Goal: Task Accomplishment & Management: Manage account settings

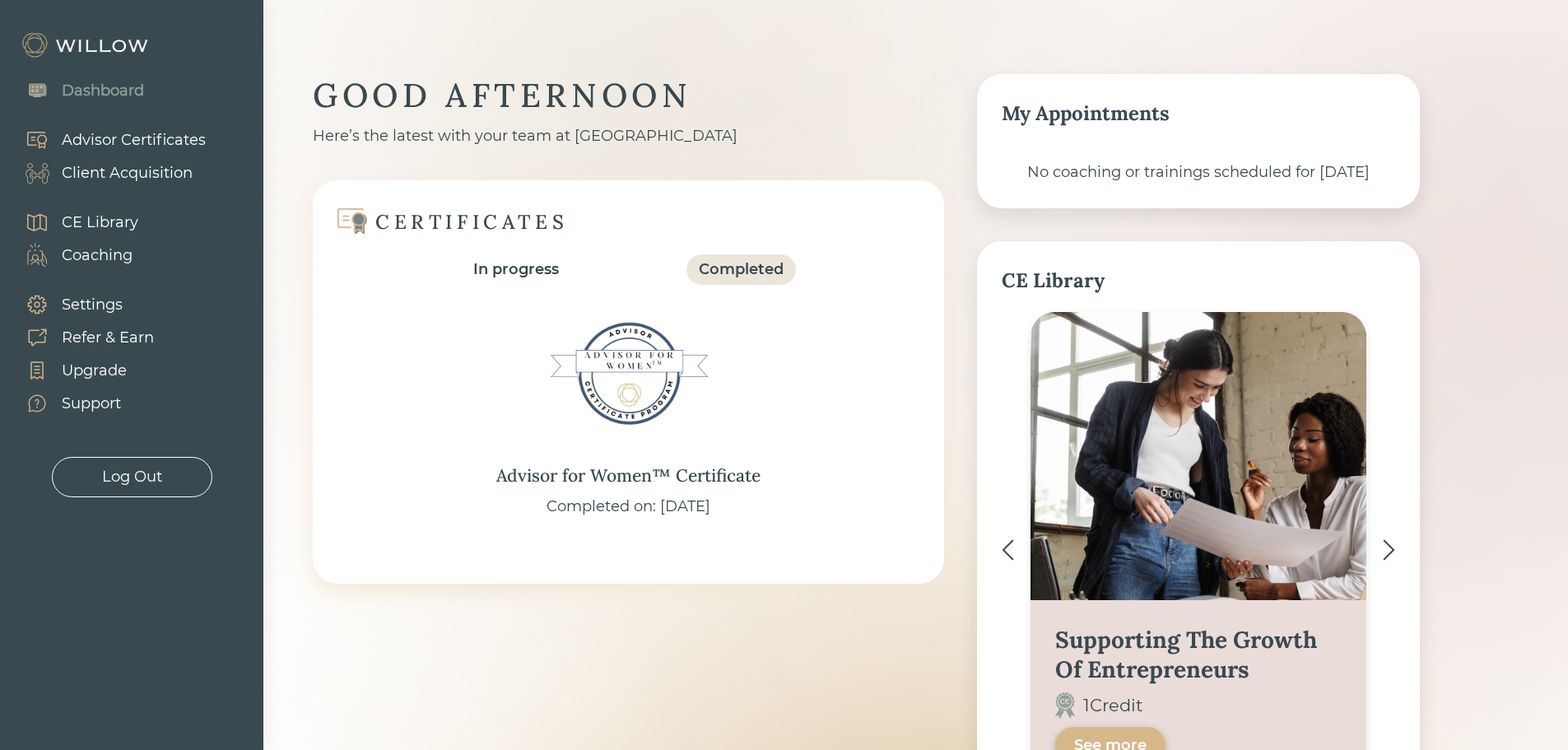
click at [109, 162] on div "Client Acquisition" at bounding box center [127, 173] width 131 height 22
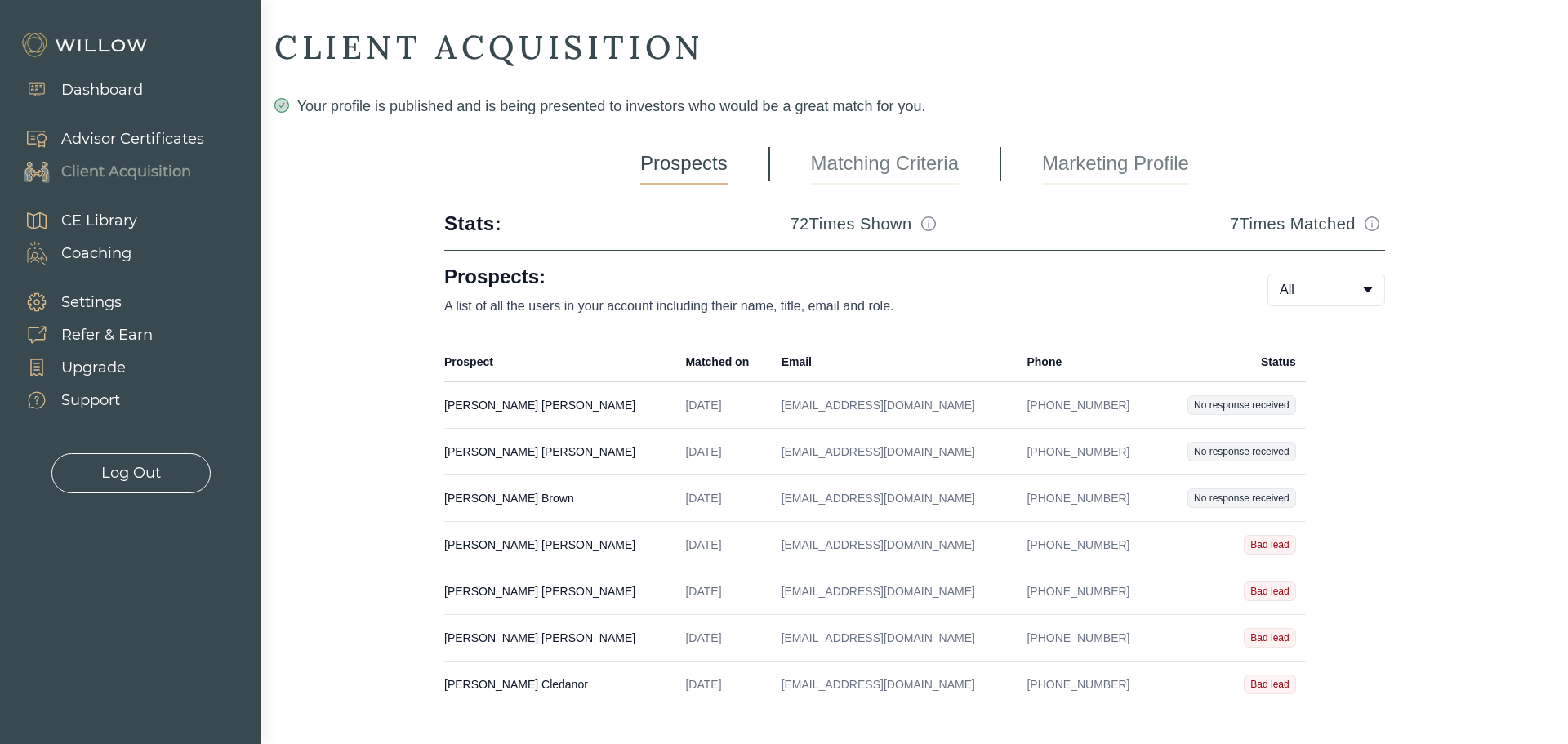
click at [490, 394] on td "[PERSON_NAME] Created on [DATE] Email [EMAIL_ADDRESS][DOMAIN_NAME] Phone [PHONE…" at bounding box center [559, 405] width 232 height 47
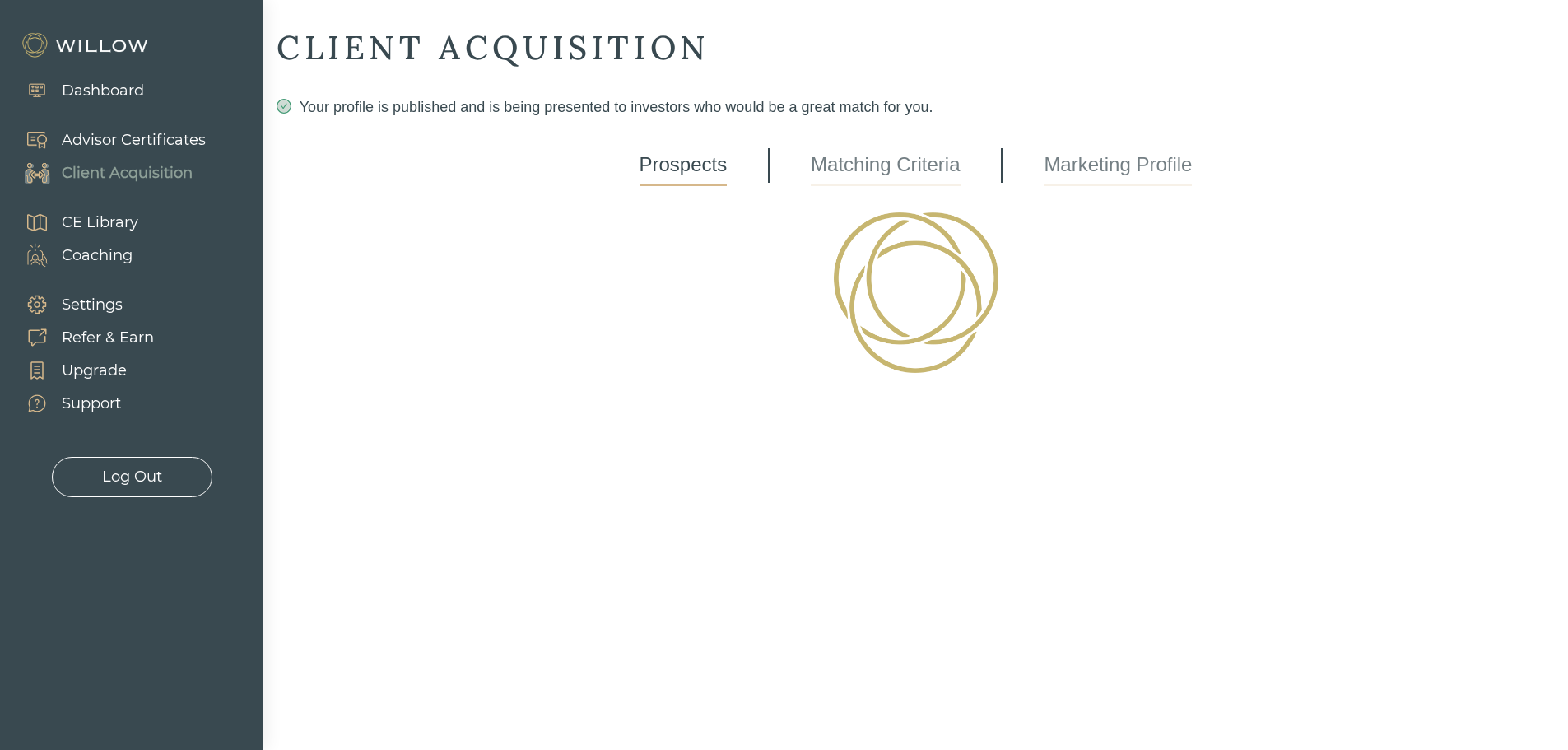
select select "2"
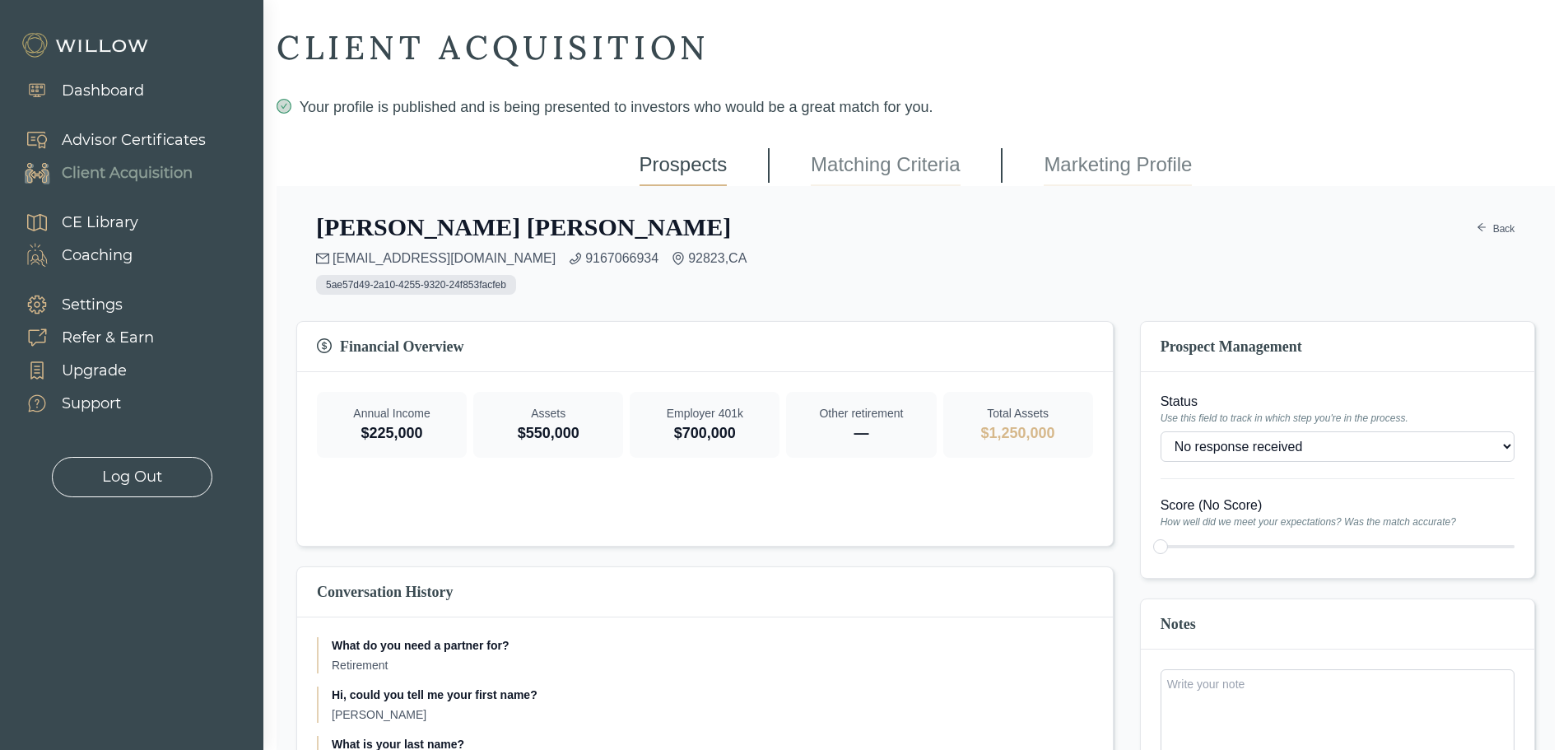
click at [1166, 546] on div at bounding box center [1337, 546] width 354 height 23
type input "1"
click at [1160, 549] on div at bounding box center [1337, 546] width 354 height 23
click at [1160, 543] on div at bounding box center [1337, 546] width 354 height 23
click at [431, 287] on span "5ae57d49-2a10-4255-9320-24f853facfeb" at bounding box center [416, 284] width 200 height 19
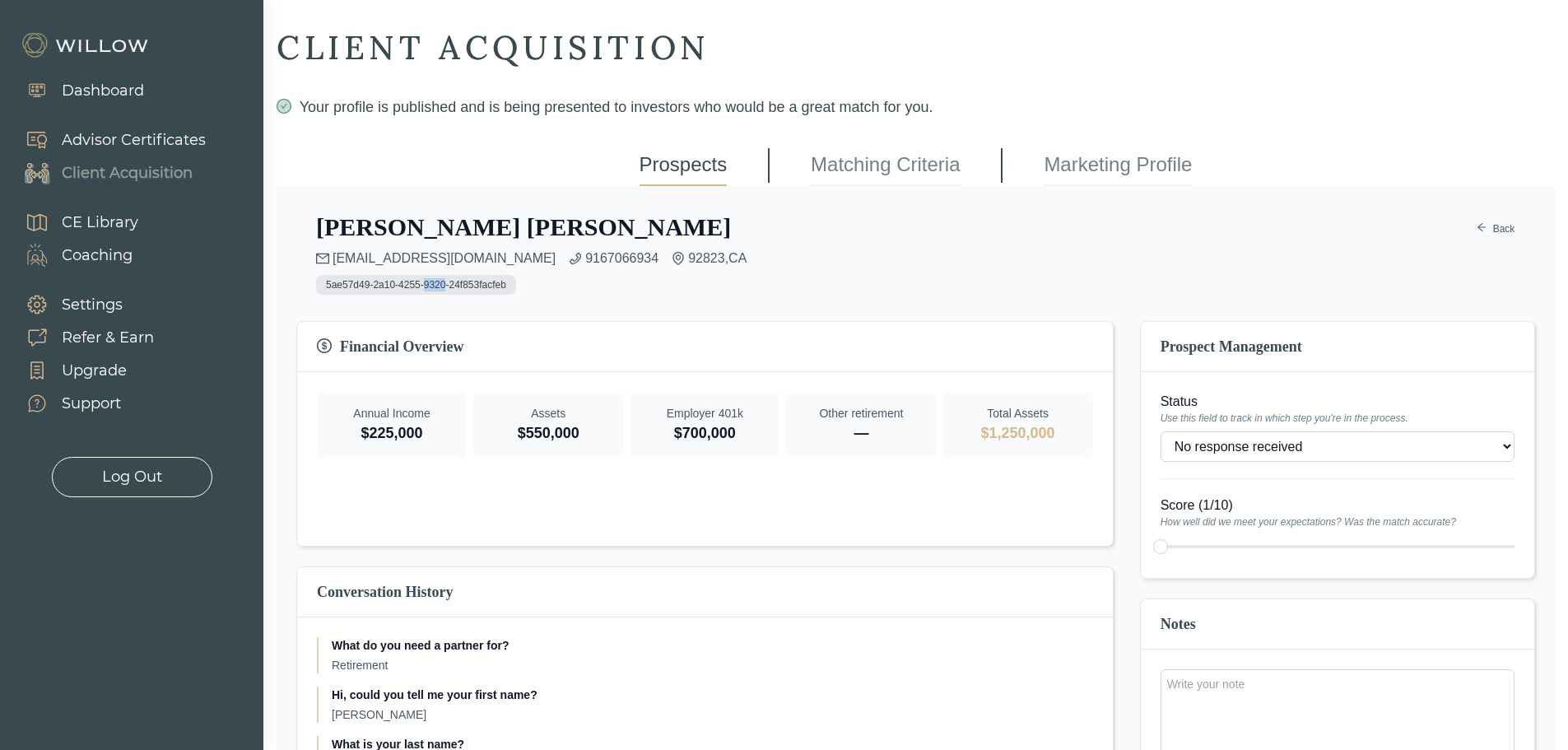
click at [431, 287] on span "5ae57d49-2a10-4255-9320-24f853facfeb" at bounding box center [416, 284] width 200 height 19
click at [845, 328] on div "Financial Overview" at bounding box center [705, 347] width 815 height 50
click at [88, 92] on div "Dashboard" at bounding box center [102, 91] width 82 height 22
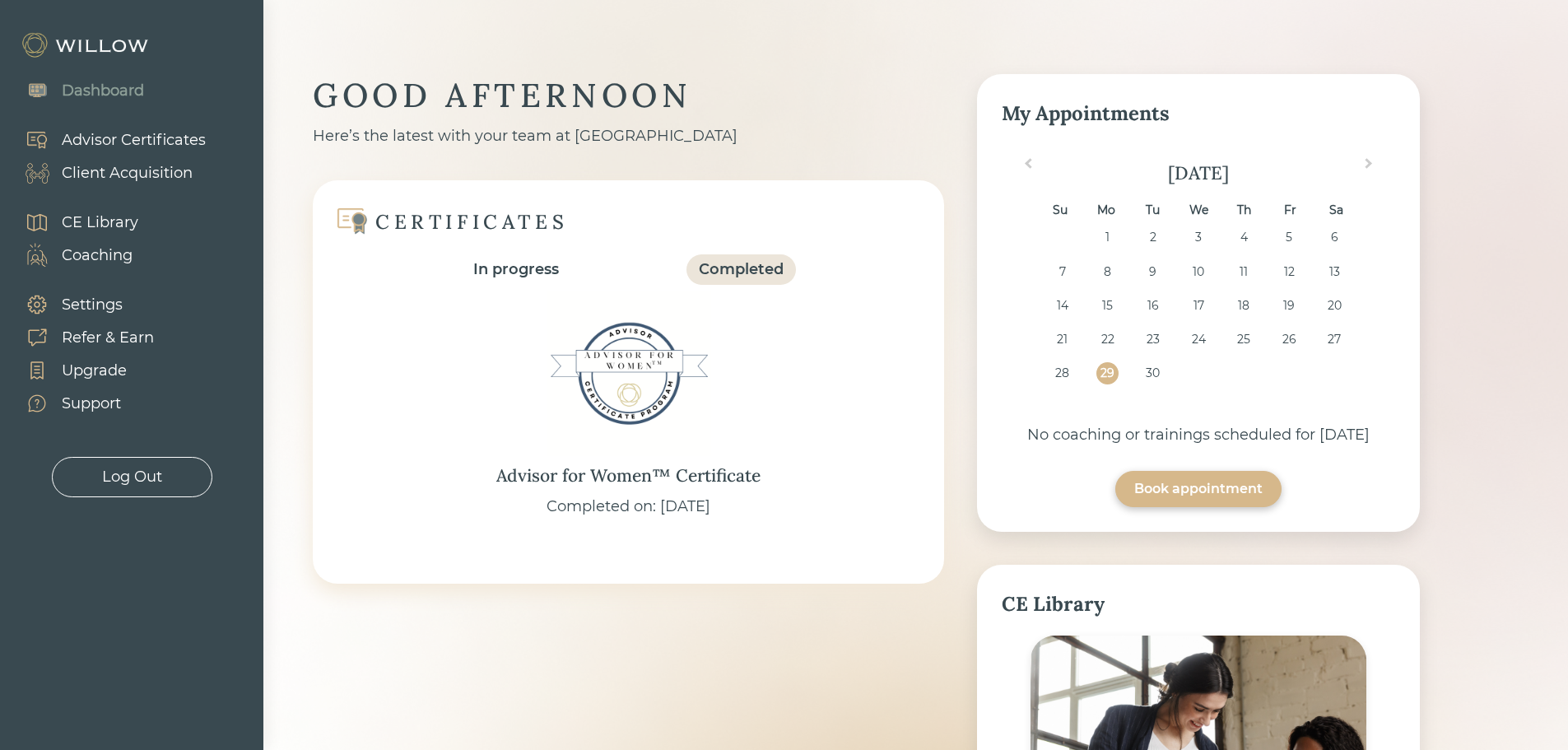
click at [171, 130] on div "Advisor Certificates" at bounding box center [134, 140] width 144 height 22
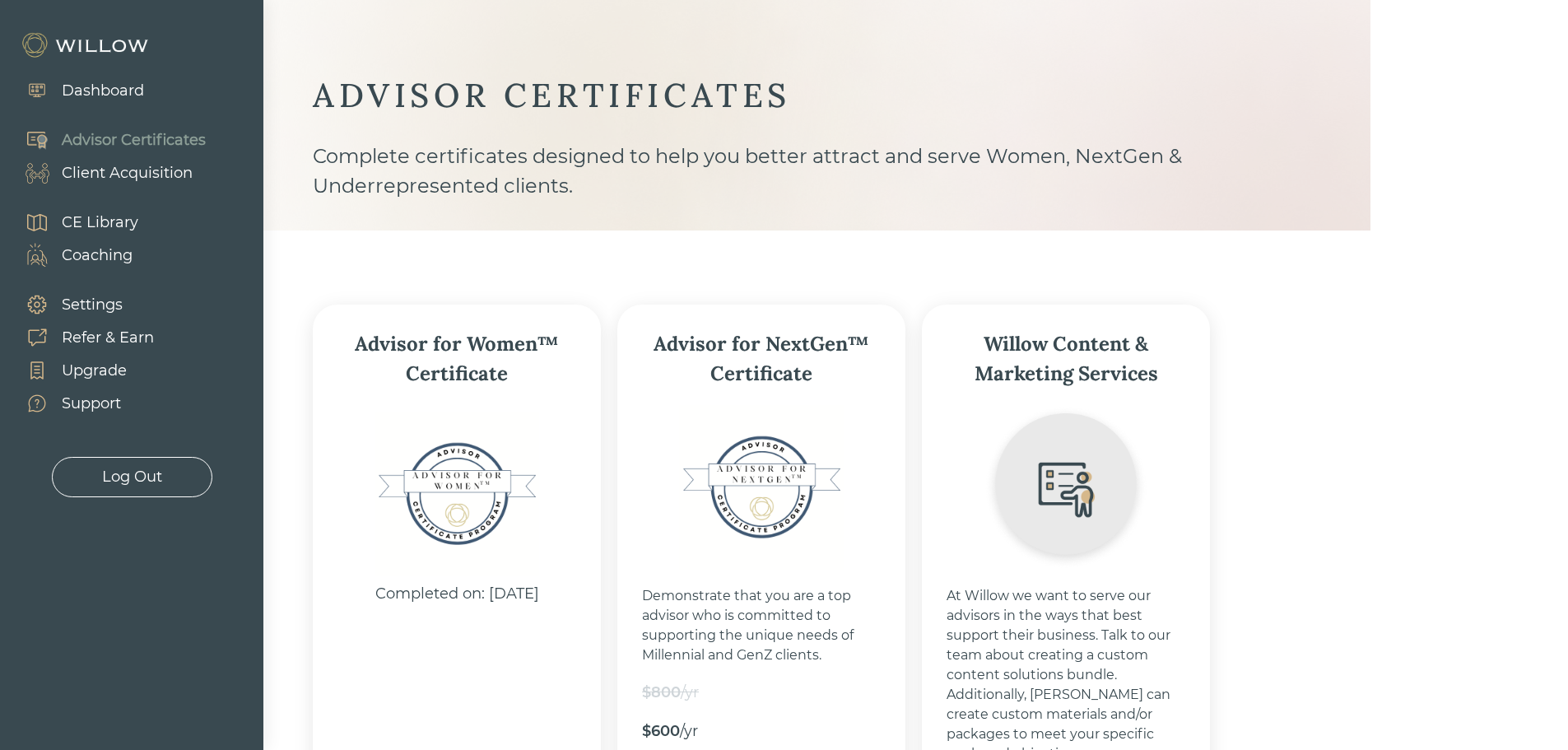
click at [138, 172] on div "Client Acquisition" at bounding box center [127, 173] width 131 height 22
